Goal: Transaction & Acquisition: Purchase product/service

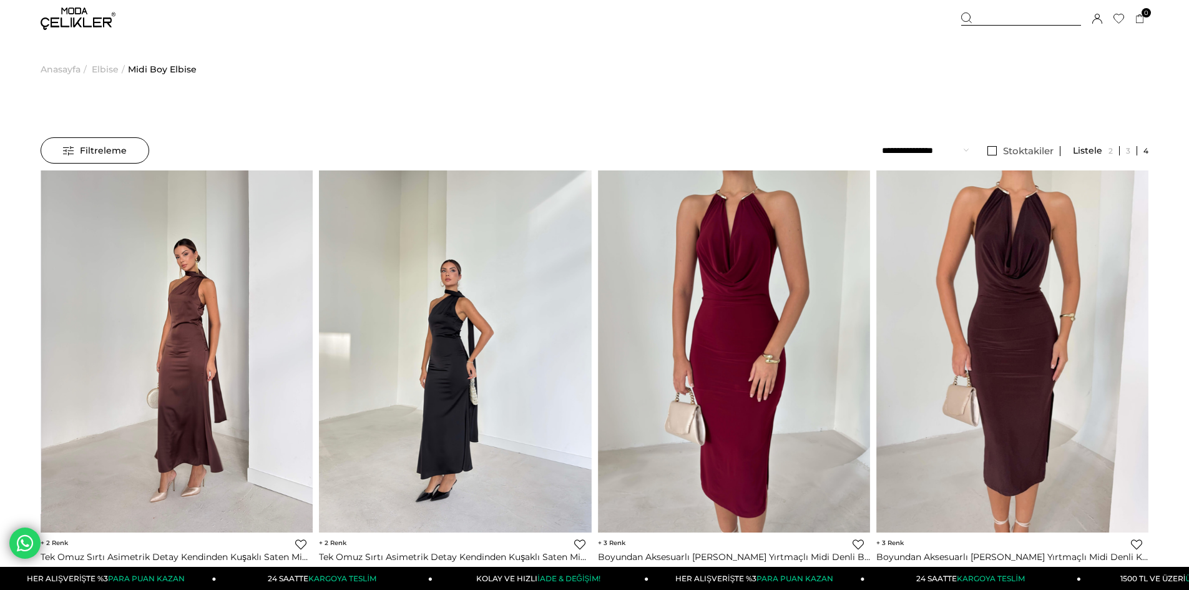
click at [209, 320] on img at bounding box center [177, 351] width 272 height 363
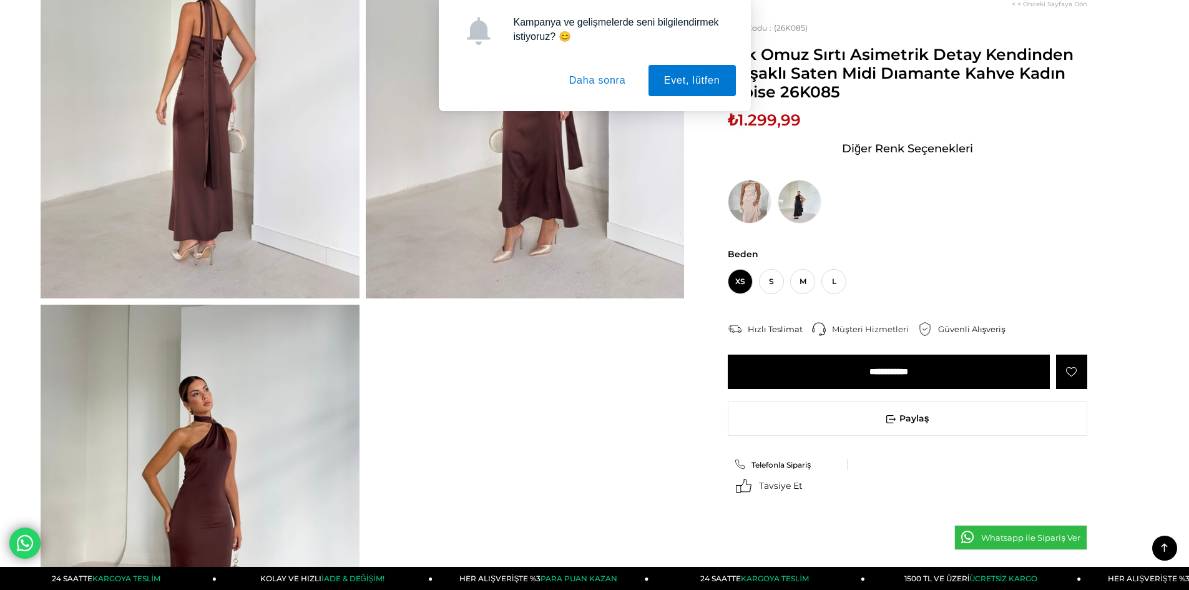
scroll to position [687, 0]
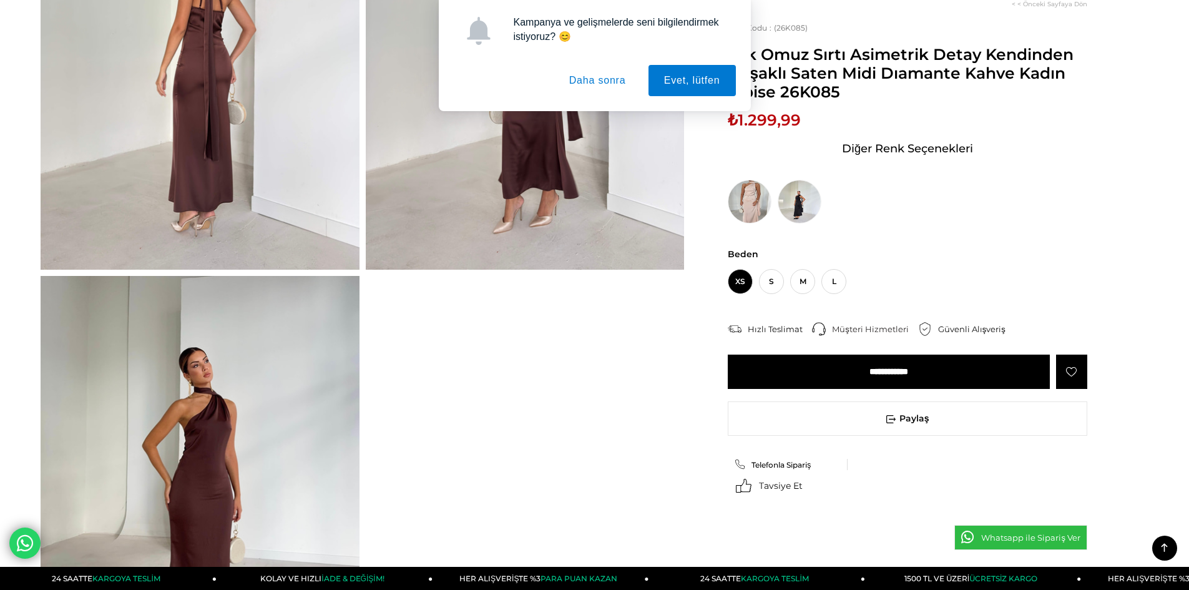
click at [604, 72] on button "Daha sonra" at bounding box center [598, 80] width 88 height 31
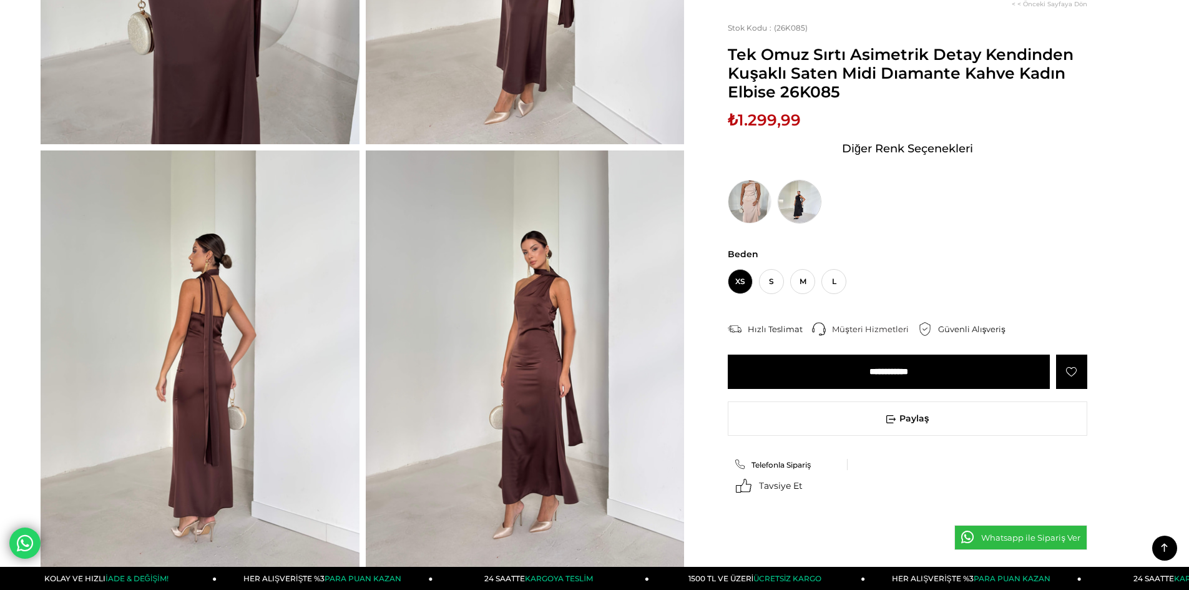
scroll to position [375, 0]
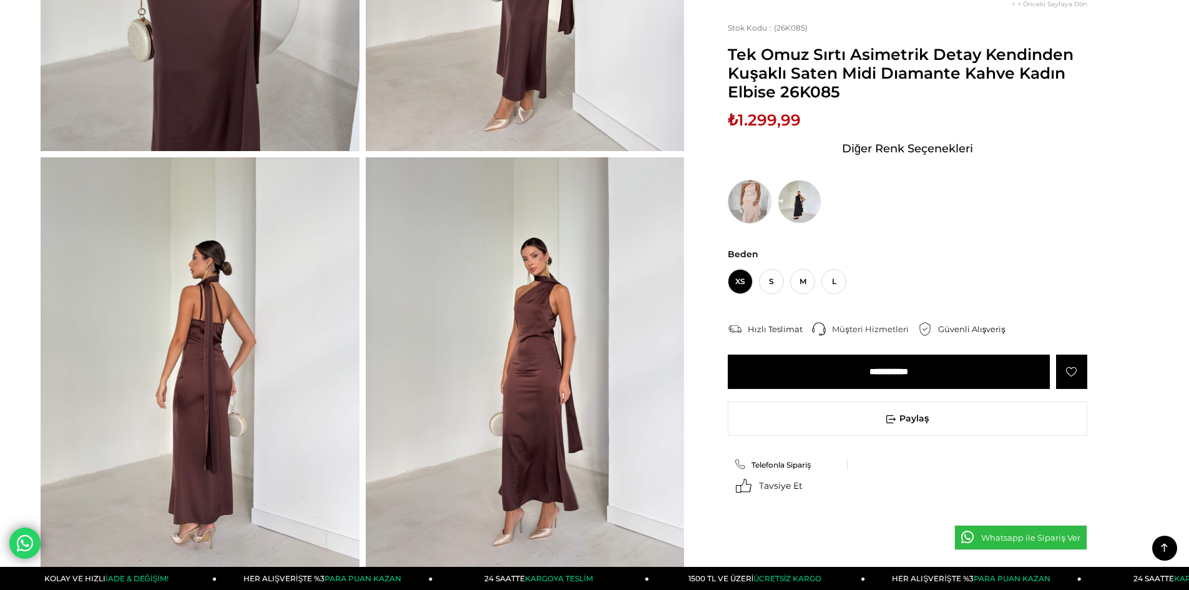
click at [754, 200] on img at bounding box center [750, 202] width 44 height 44
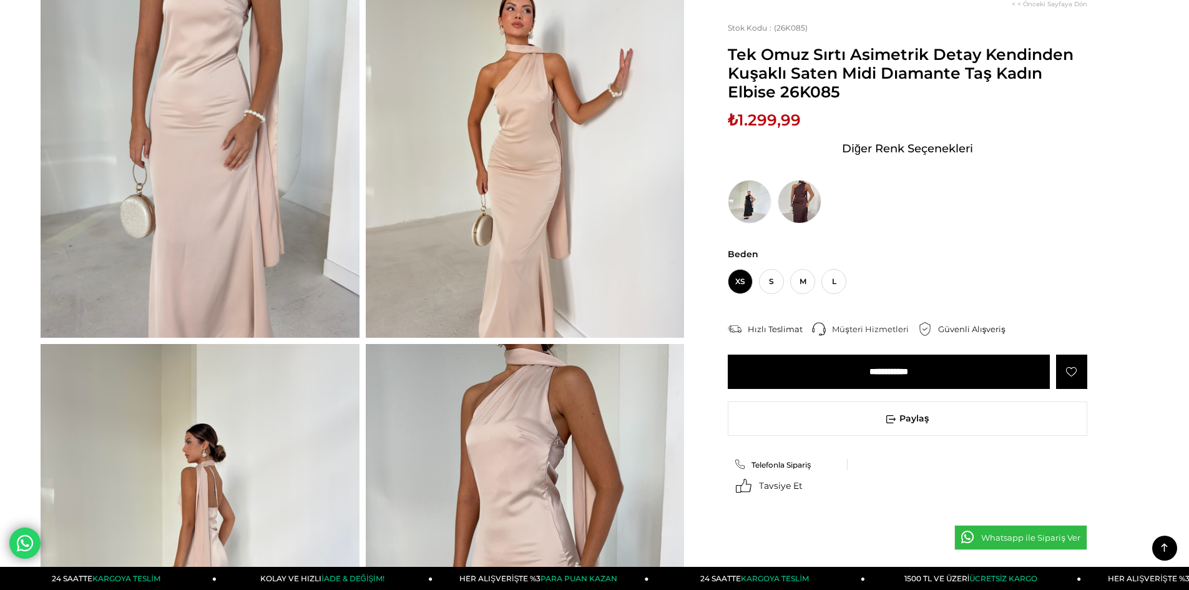
scroll to position [187, 0]
click at [797, 202] on img at bounding box center [800, 202] width 44 height 44
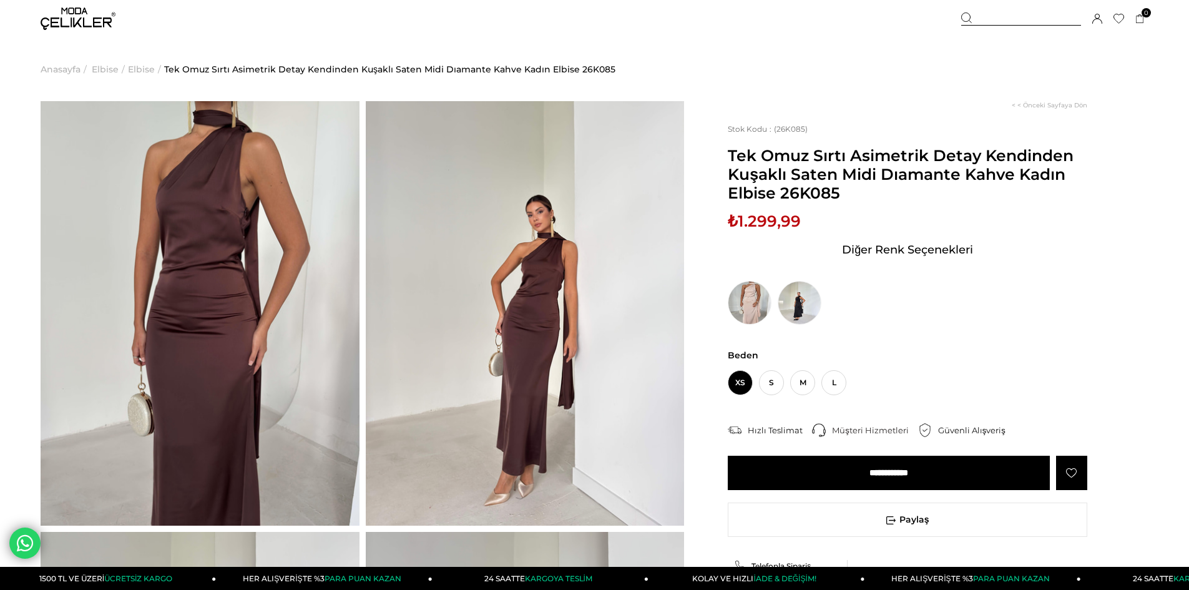
drag, startPoint x: 733, startPoint y: 158, endPoint x: 917, endPoint y: 199, distance: 188.7
click at [917, 199] on div "< < Önceki Sayfaya Dön Stok Kodu (26K085) Tek Omuz Sırtı Asimetrik Detay Kendin…" at bounding box center [916, 391] width 464 height 581
click at [900, 199] on span "Tek Omuz Sırtı Asimetrik Detay Kendinden Kuşaklı Saten Midi Dıamante Kahve Kadı…" at bounding box center [908, 174] width 360 height 56
drag, startPoint x: 854, startPoint y: 197, endPoint x: 732, endPoint y: 162, distance: 127.4
click at [732, 162] on span "Tek Omuz Sırtı Asimetrik Detay Kendinden Kuşaklı Saten Midi Dıamante Kahve Kadı…" at bounding box center [908, 174] width 360 height 56
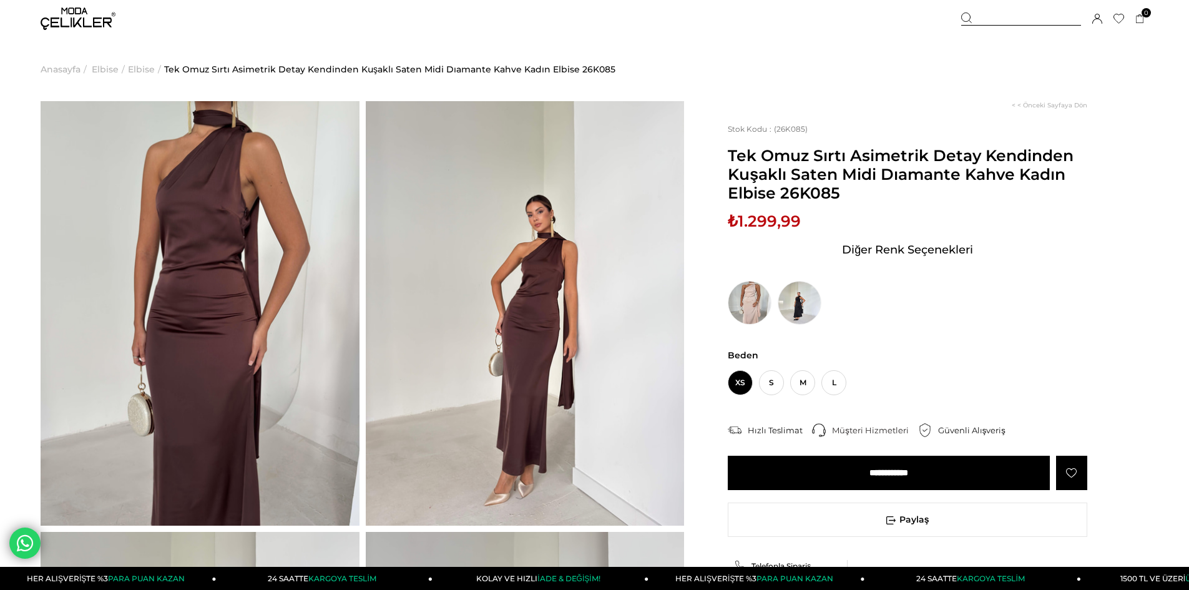
copy span "Tek Omuz Sırtı Asimetrik Detay Kendinden Kuşaklı Saten Midi Dıamante Kahve Kadı…"
click at [766, 386] on span "S" at bounding box center [771, 382] width 25 height 25
click at [801, 386] on span "M" at bounding box center [802, 382] width 25 height 25
click at [772, 383] on span "S" at bounding box center [771, 382] width 25 height 25
click at [759, 303] on img at bounding box center [750, 303] width 44 height 44
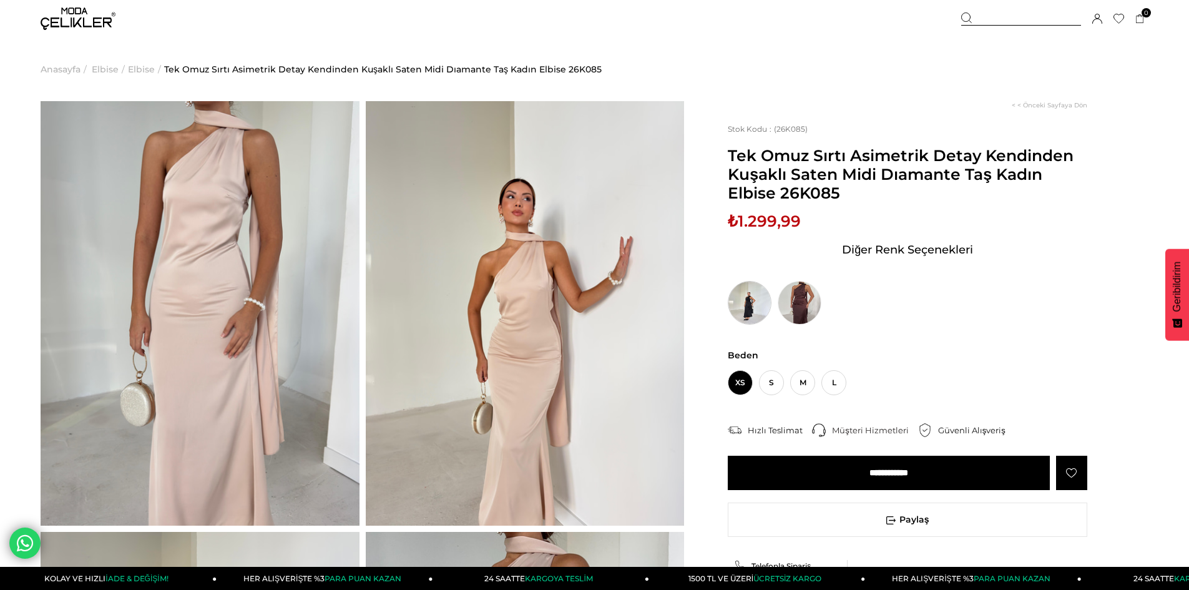
click at [752, 307] on img at bounding box center [750, 303] width 44 height 44
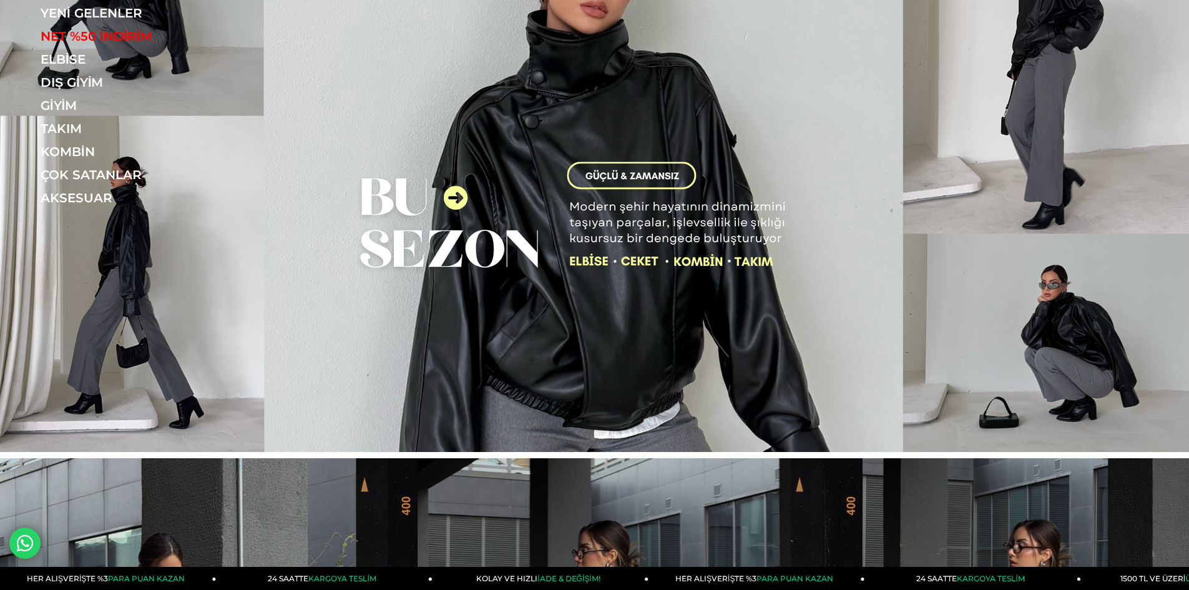
scroll to position [187, 0]
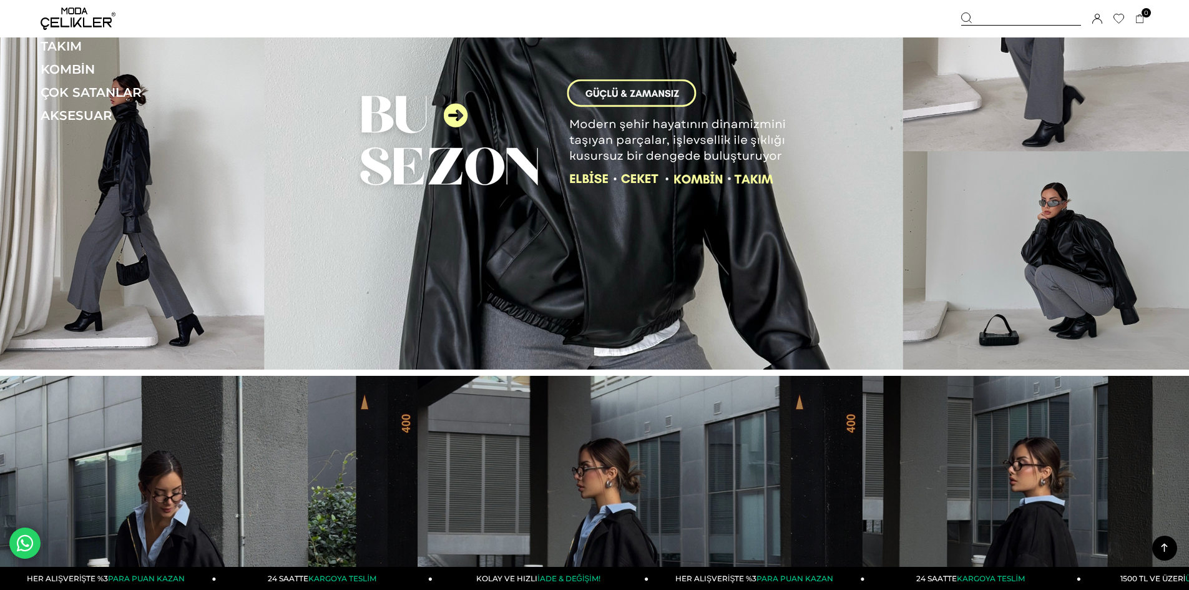
click at [600, 178] on img at bounding box center [594, 91] width 1189 height 557
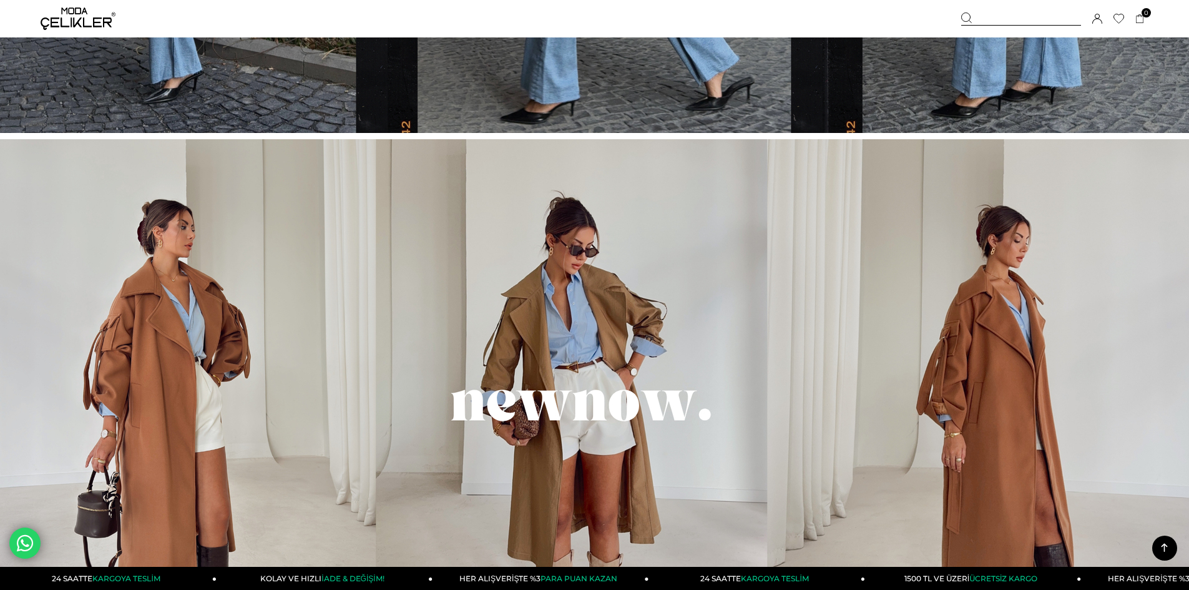
scroll to position [1174, 0]
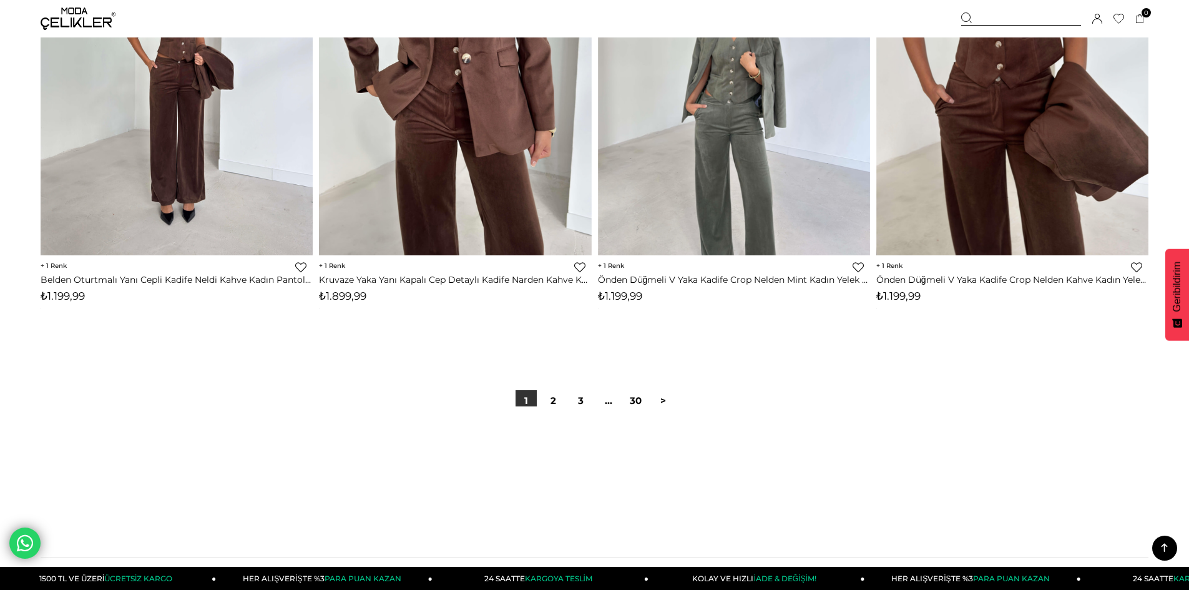
scroll to position [9364, 0]
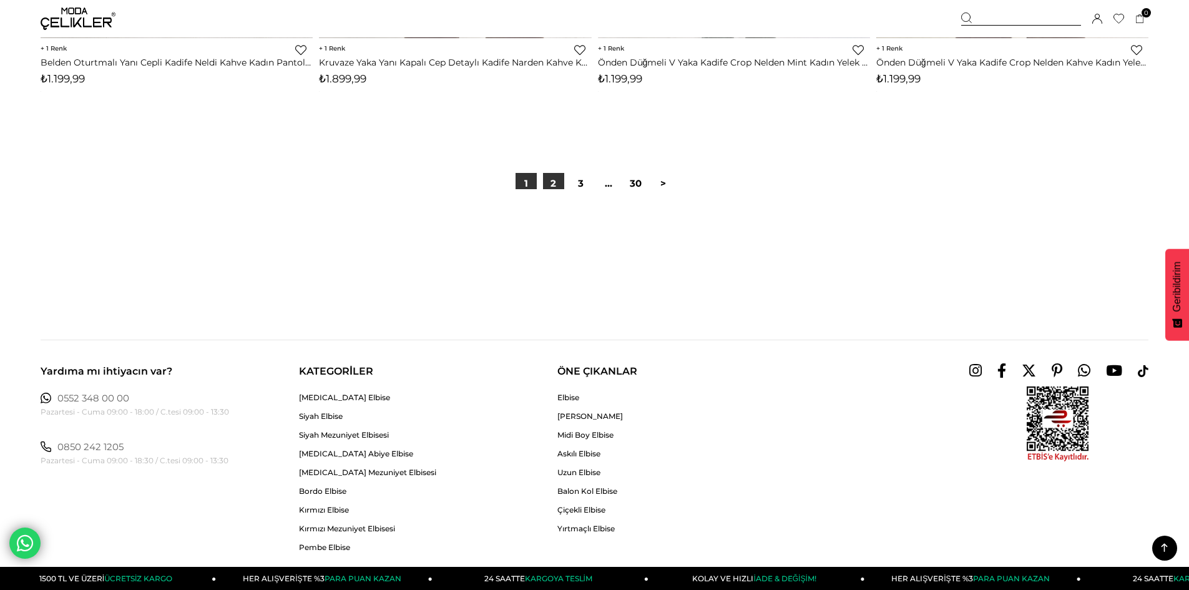
click at [554, 179] on link "2" at bounding box center [553, 183] width 21 height 21
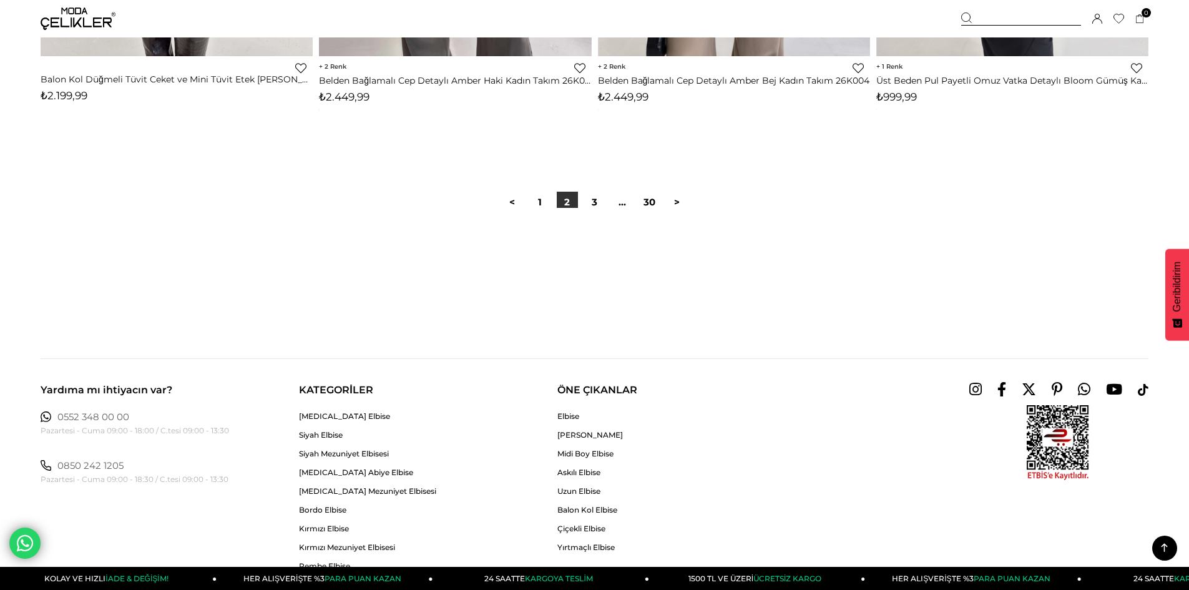
scroll to position [9364, 0]
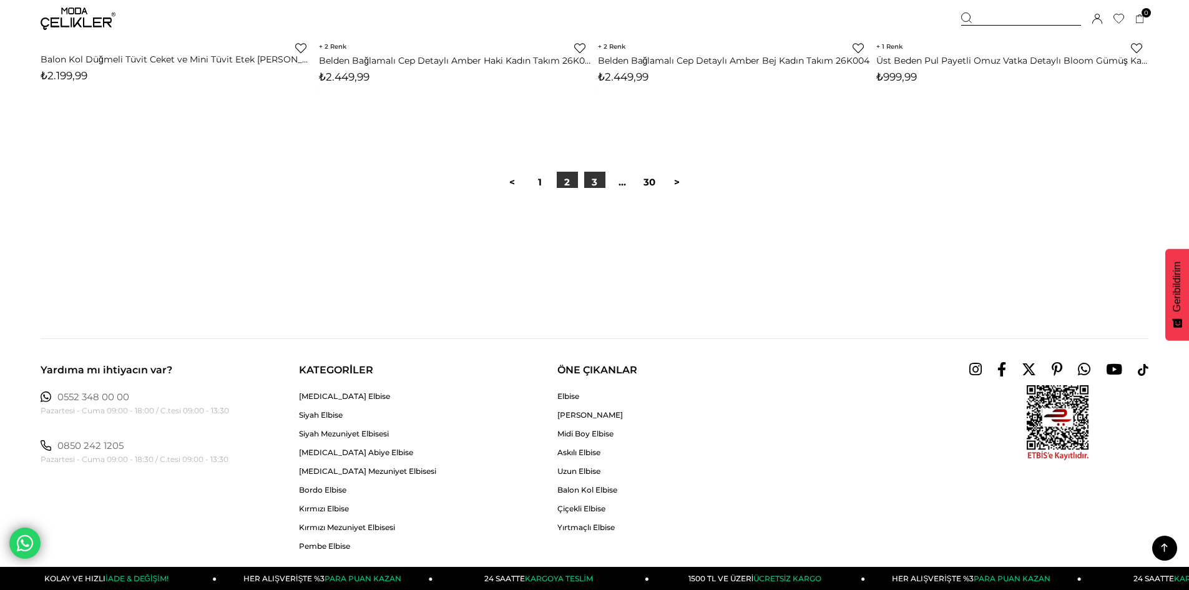
click at [596, 183] on link "3" at bounding box center [594, 182] width 21 height 21
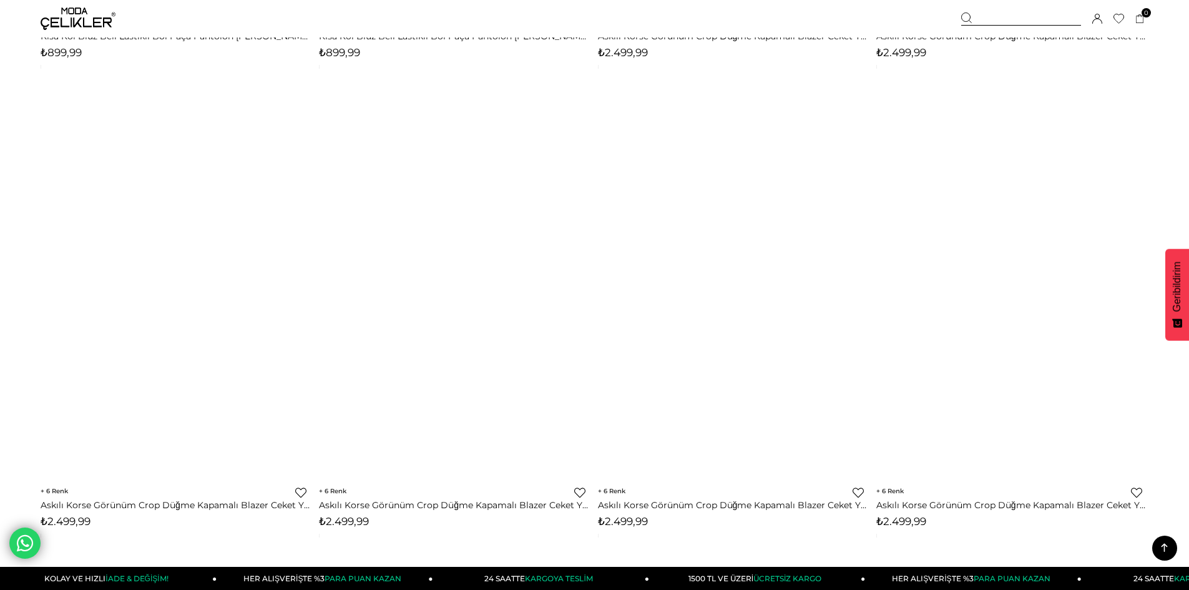
scroll to position [9115, 0]
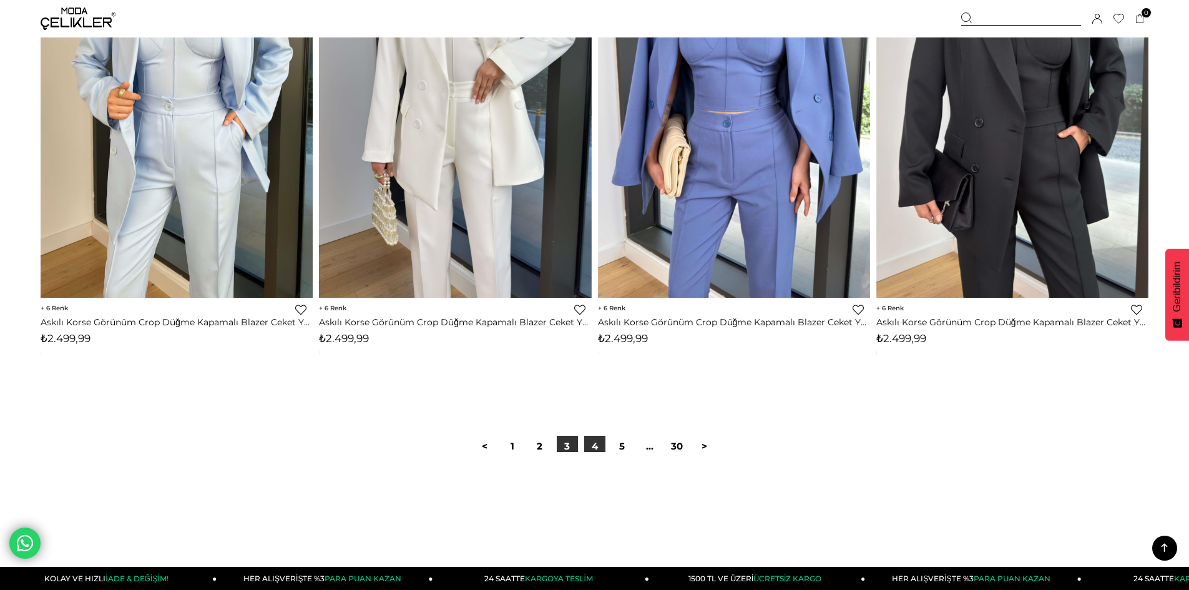
click at [587, 442] on link "4" at bounding box center [594, 446] width 21 height 21
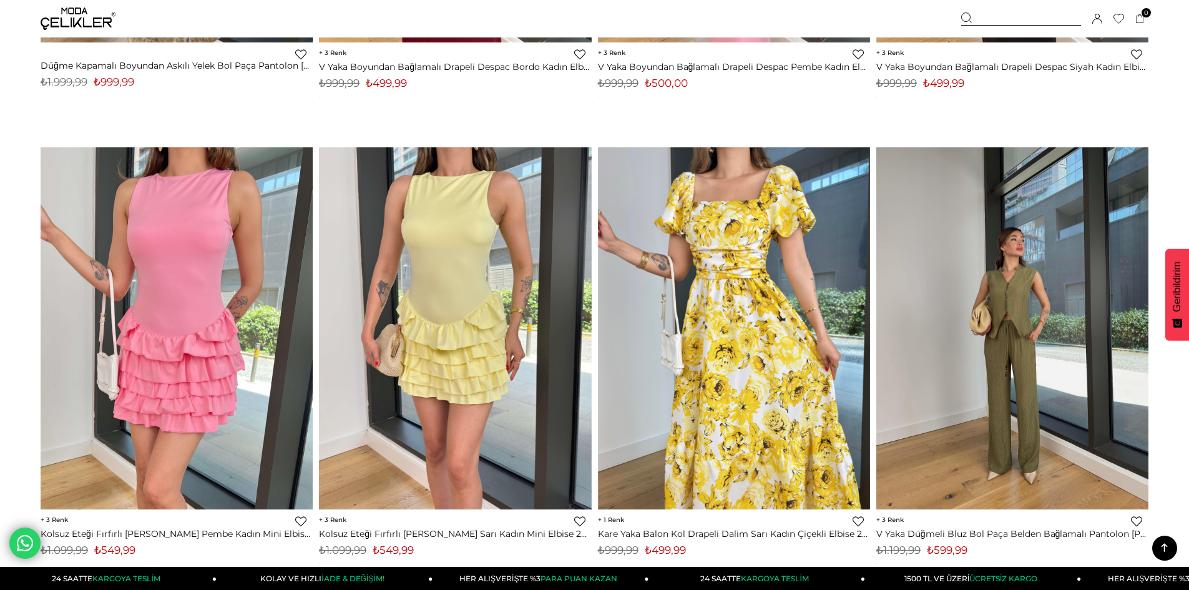
scroll to position [4245, 0]
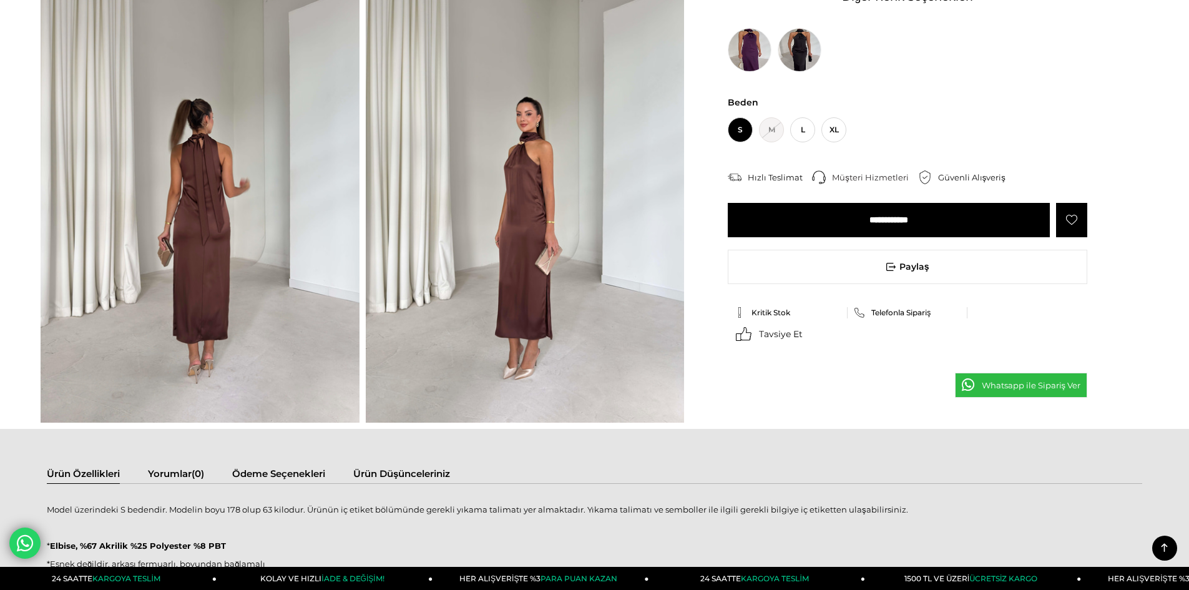
scroll to position [437, 0]
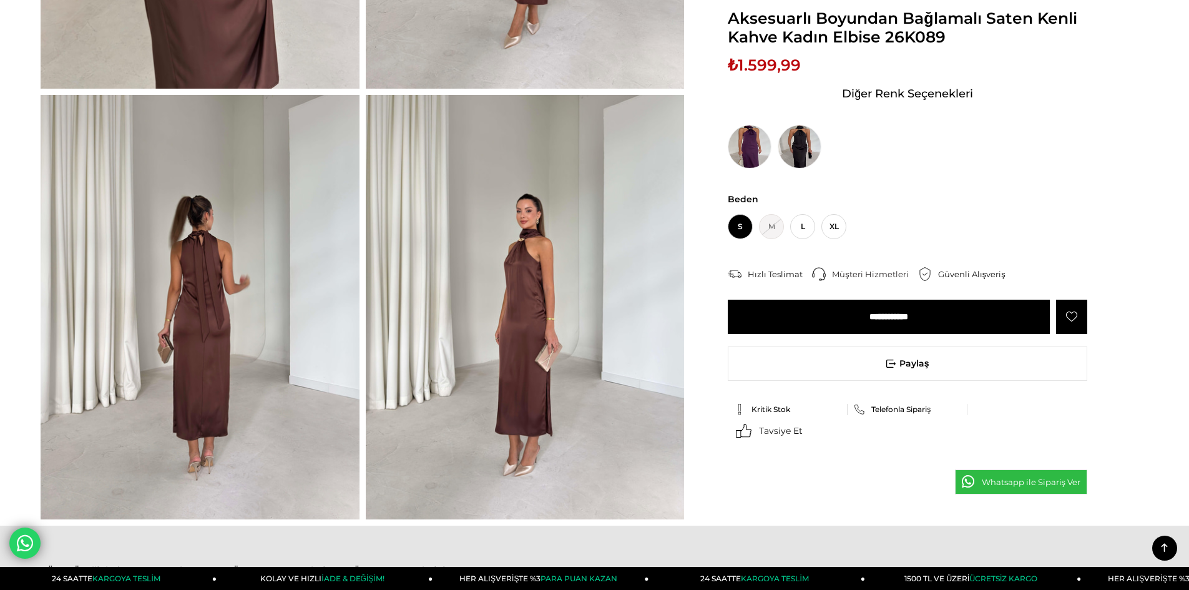
click at [607, 317] on img at bounding box center [525, 307] width 319 height 425
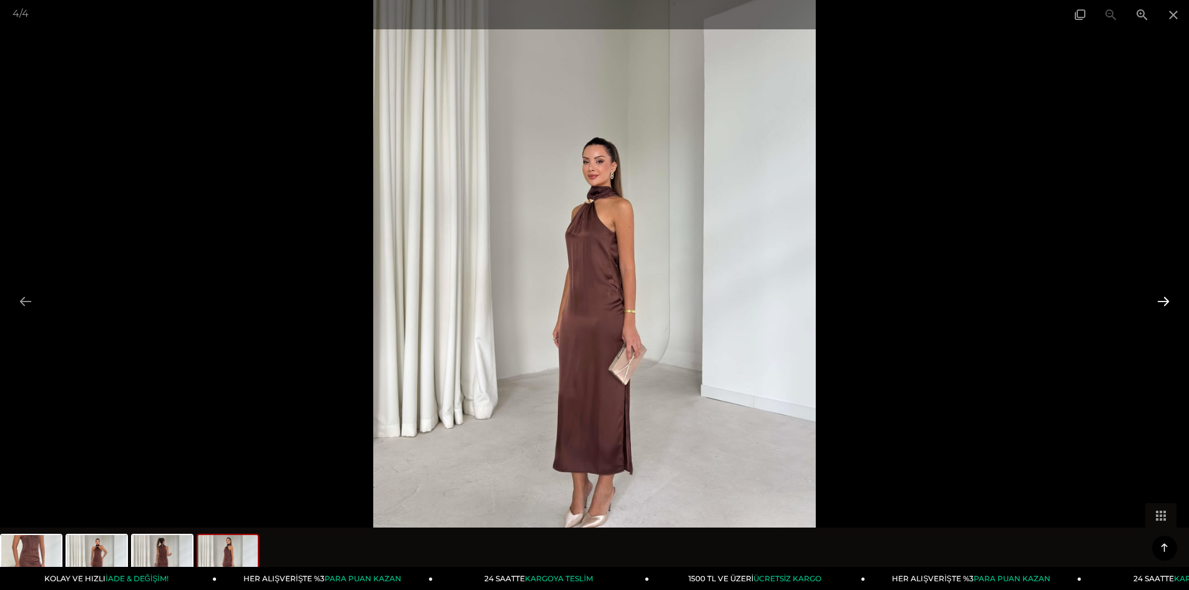
click at [1158, 303] on button at bounding box center [1164, 301] width 26 height 24
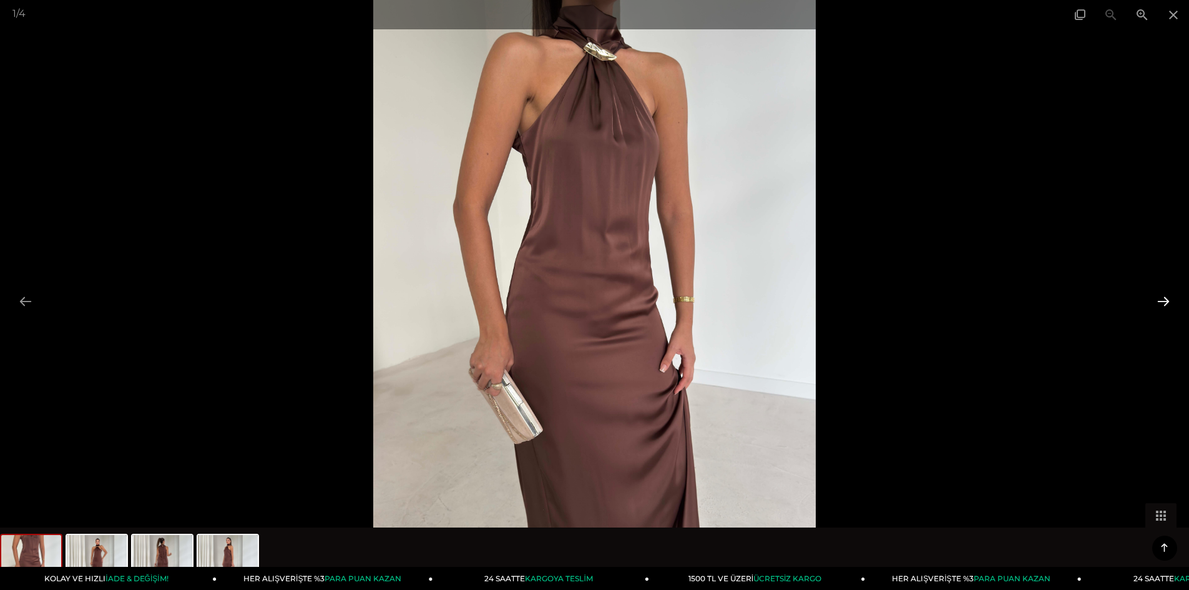
click at [1158, 303] on button at bounding box center [1164, 301] width 26 height 24
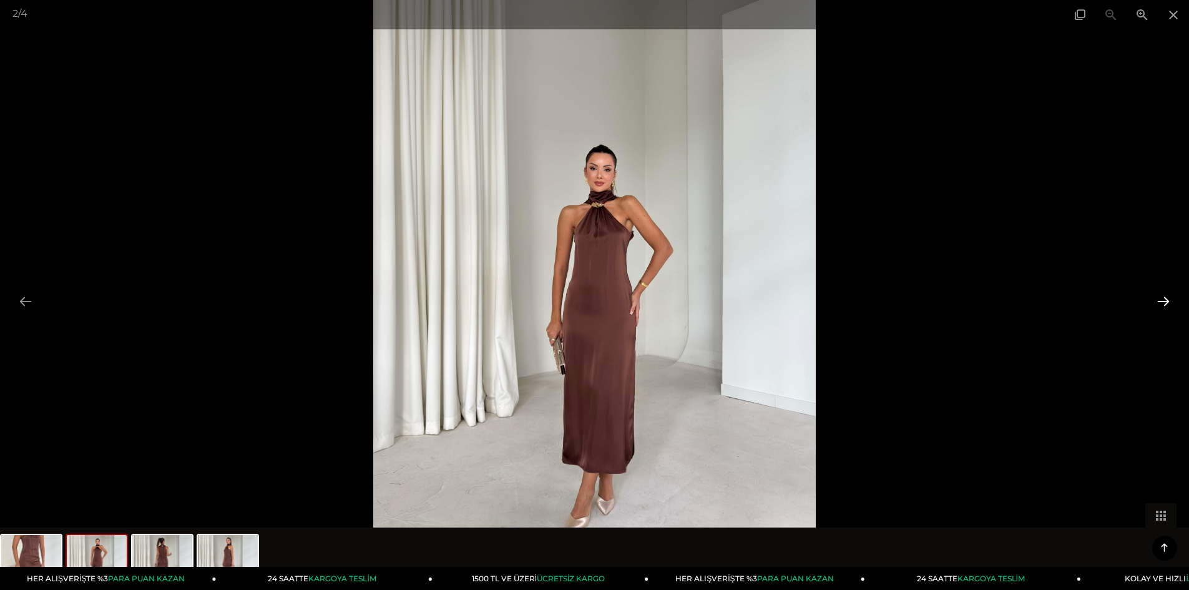
click at [1158, 303] on button at bounding box center [1164, 301] width 26 height 24
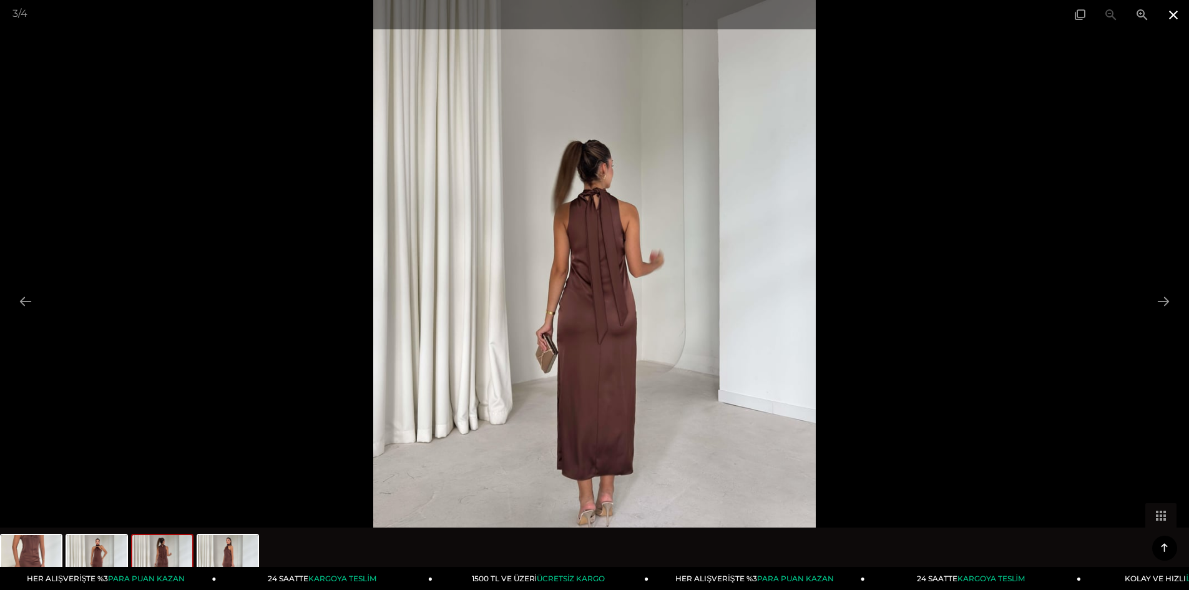
click at [1169, 11] on span at bounding box center [1173, 14] width 31 height 29
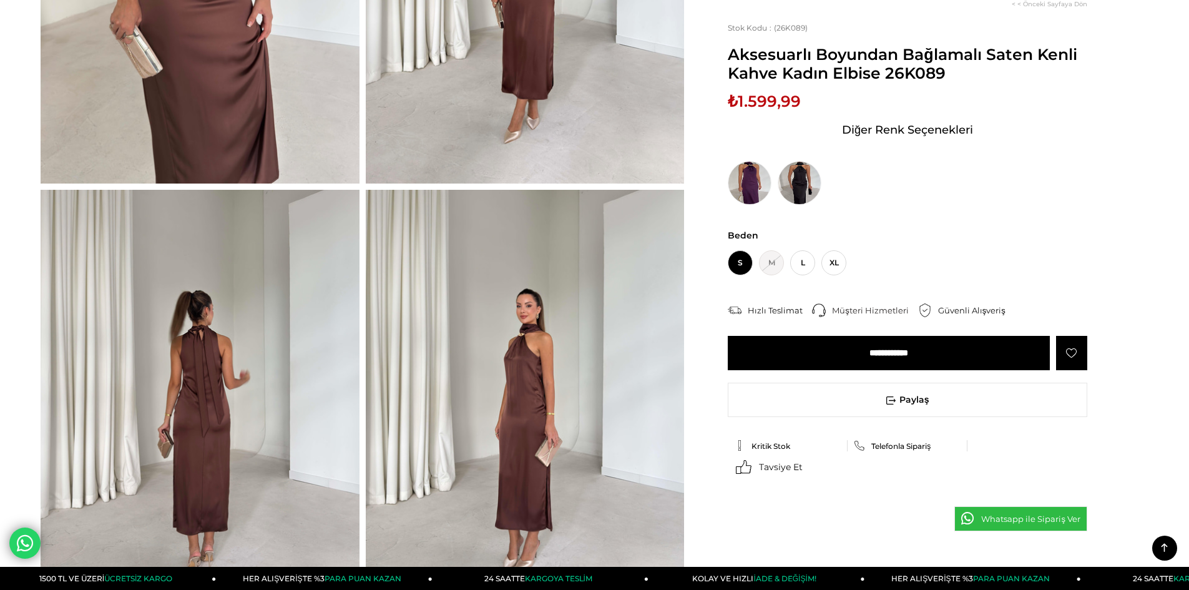
scroll to position [250, 0]
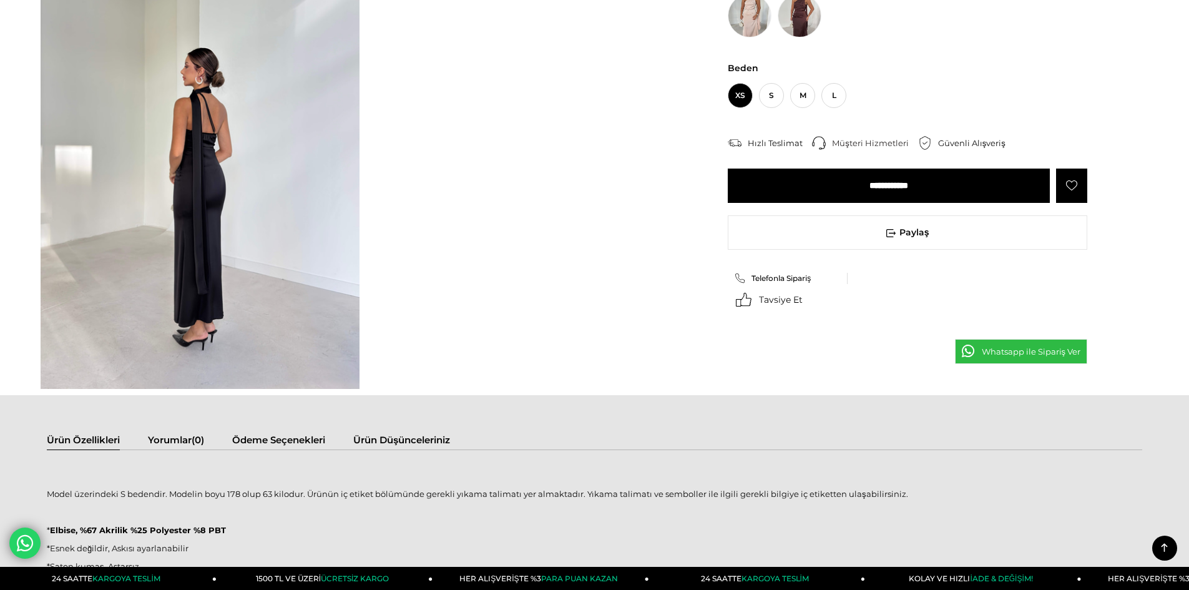
scroll to position [687, 0]
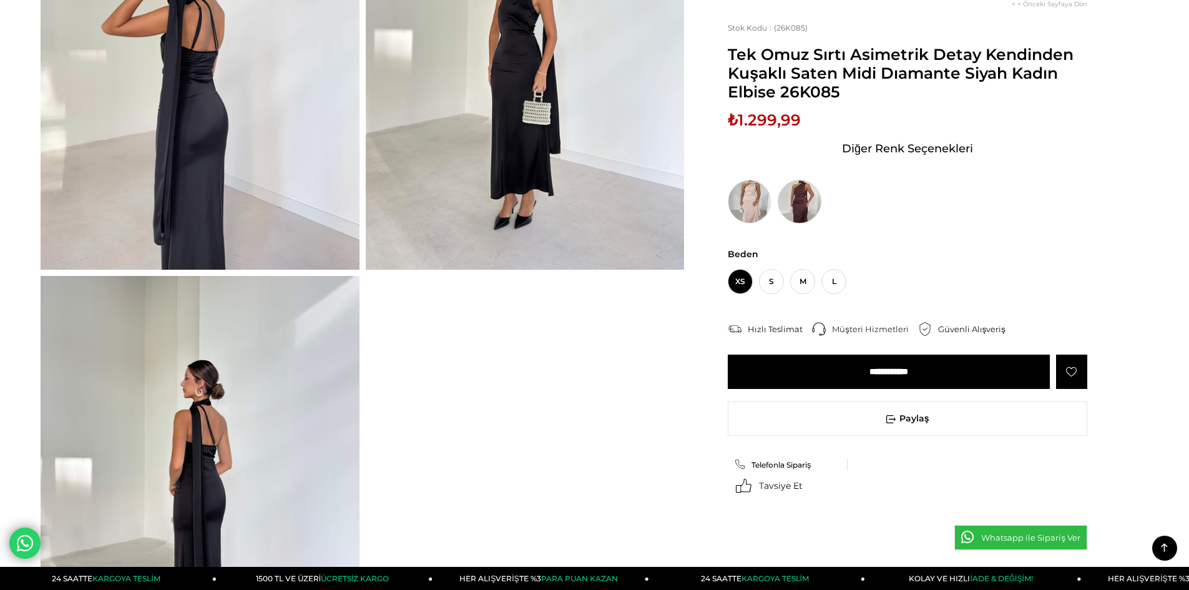
click at [808, 189] on img at bounding box center [800, 202] width 44 height 44
